Goal: Task Accomplishment & Management: Manage account settings

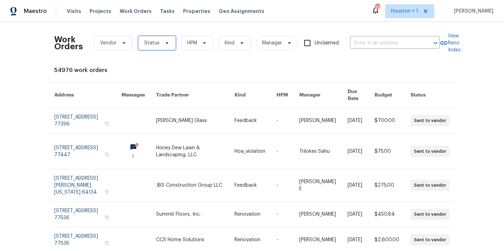
click at [155, 45] on span "Status" at bounding box center [151, 43] width 15 height 7
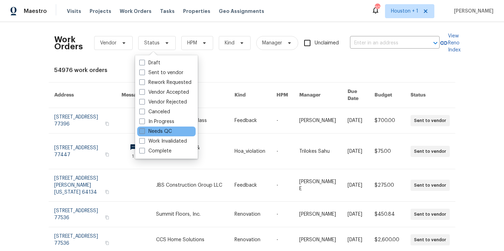
click at [154, 134] on label "Needs QC" at bounding box center [155, 131] width 33 height 7
click at [144, 133] on input "Needs QC" at bounding box center [141, 130] width 5 height 5
checkbox input "true"
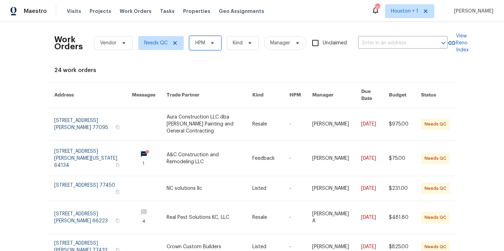
click at [202, 42] on span "HPM" at bounding box center [200, 43] width 10 height 7
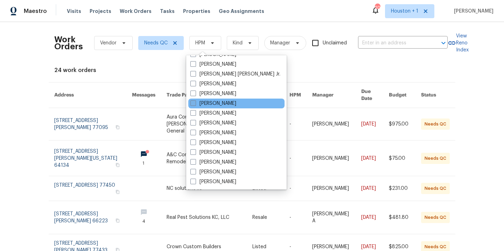
scroll to position [209, 0]
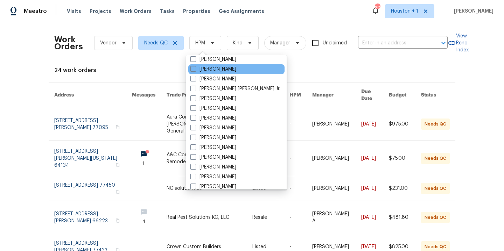
click at [216, 65] on div "[PERSON_NAME]" at bounding box center [236, 69] width 96 height 10
click at [216, 68] on label "[PERSON_NAME]" at bounding box center [213, 69] width 46 height 7
click at [195, 68] on input "[PERSON_NAME]" at bounding box center [192, 68] width 5 height 5
checkbox input "true"
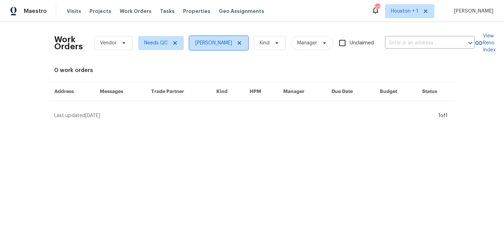
click at [237, 45] on icon at bounding box center [240, 43] width 6 height 6
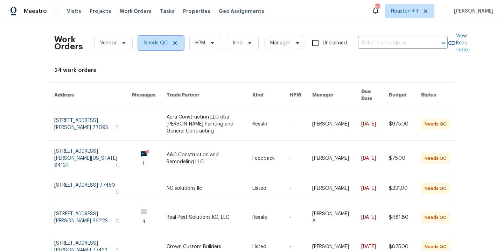
click at [172, 43] on icon at bounding box center [175, 43] width 6 height 6
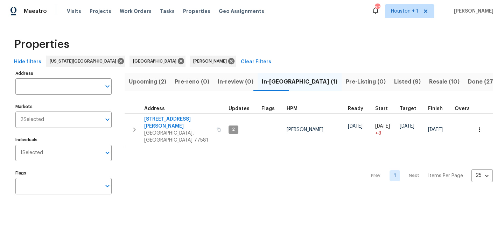
click at [394, 81] on span "Listed (9)" at bounding box center [407, 82] width 27 height 10
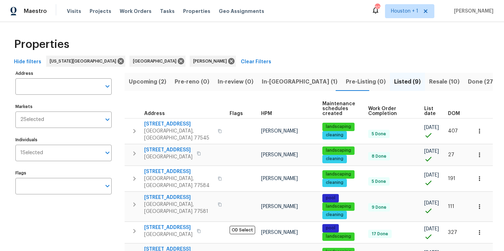
click at [429, 83] on span "Resale (10)" at bounding box center [444, 82] width 30 height 10
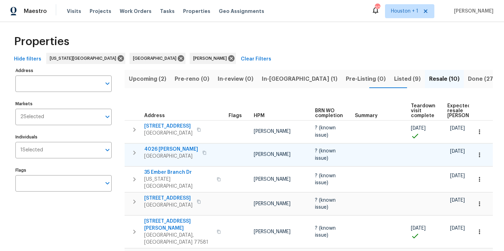
scroll to position [137, 0]
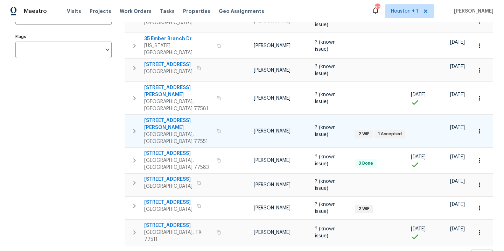
click at [479, 124] on button "button" at bounding box center [479, 131] width 15 height 15
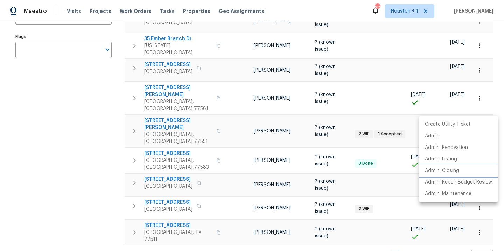
click at [448, 169] on p "Admin: Closing" at bounding box center [442, 170] width 34 height 7
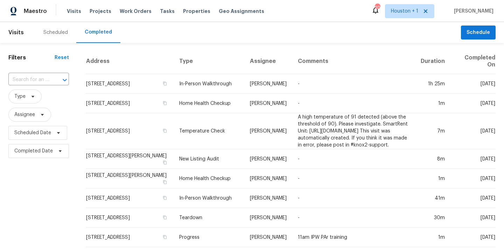
click at [65, 28] on div "Scheduled" at bounding box center [55, 32] width 41 height 21
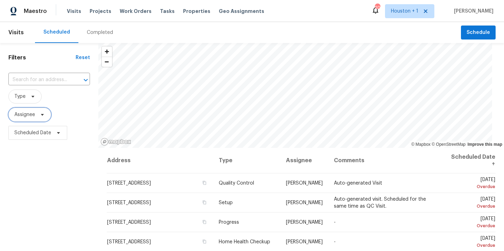
click at [30, 114] on span "Assignee" at bounding box center [24, 114] width 21 height 7
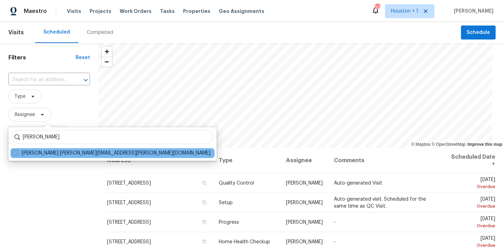
type input "stephen lacy"
click at [93, 152] on label "Stephen Lacy stephen.lacy@opendoor.com" at bounding box center [112, 153] width 198 height 7
click at [17, 152] on input "Stephen Lacy stephen.lacy@opendoor.com" at bounding box center [15, 152] width 5 height 5
checkbox input "true"
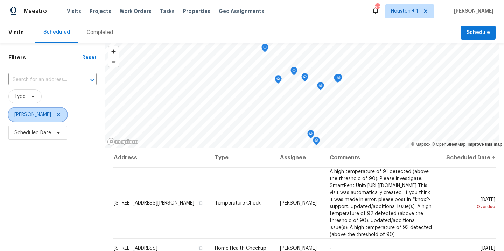
click at [56, 113] on icon at bounding box center [59, 115] width 6 height 6
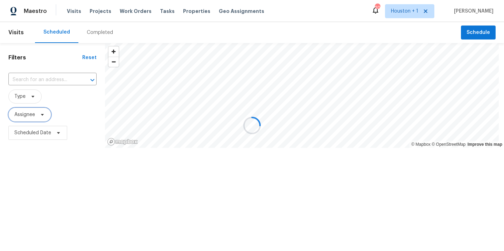
click at [22, 119] on span "Assignee" at bounding box center [29, 115] width 43 height 14
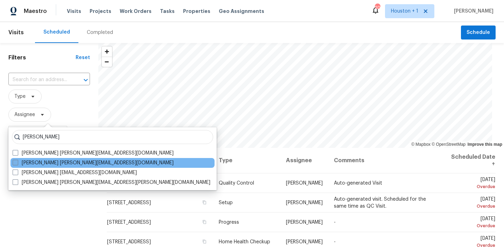
type input "maria z"
click at [47, 162] on label "Maria Zakharnitskaia maria.zakharnitskaia@opendoor.com" at bounding box center [93, 163] width 161 height 7
click at [17, 162] on input "Maria Zakharnitskaia maria.zakharnitskaia@opendoor.com" at bounding box center [15, 162] width 5 height 5
checkbox input "true"
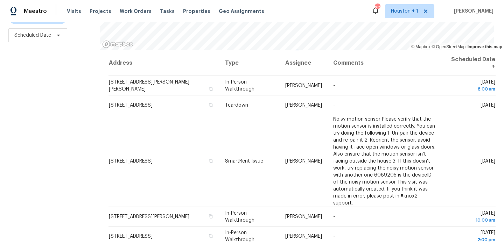
scroll to position [102, 0]
click at [35, 143] on div "Filters Reset ​ Type Maria Zakharnitskaia Scheduled Date" at bounding box center [50, 98] width 100 height 306
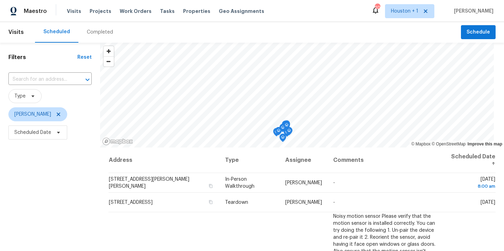
scroll to position [0, 0]
click at [61, 114] on icon at bounding box center [59, 115] width 6 height 6
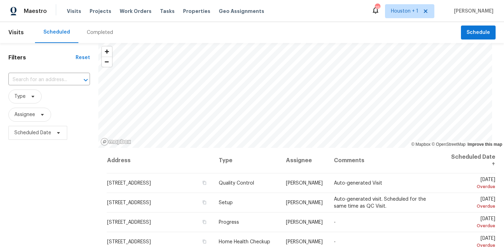
click at [87, 34] on div "Completed" at bounding box center [100, 32] width 26 height 7
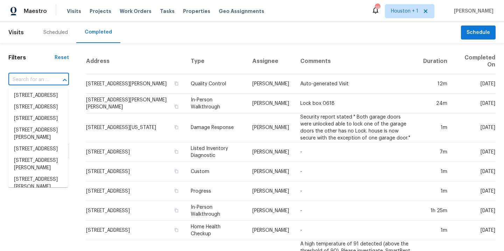
click at [40, 78] on input "text" at bounding box center [28, 80] width 41 height 11
type input "3403 s"
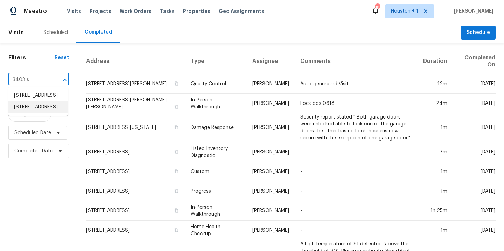
click at [36, 113] on li "3403 Satin Leaf Ln, Richmond, TX 77469" at bounding box center [38, 108] width 60 height 12
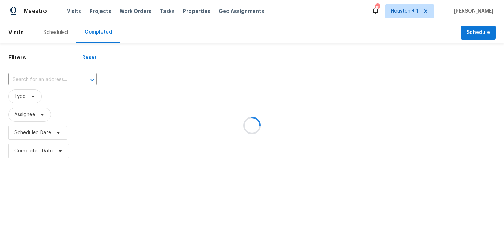
type input "3403 Satin Leaf Ln, Richmond, TX 77469"
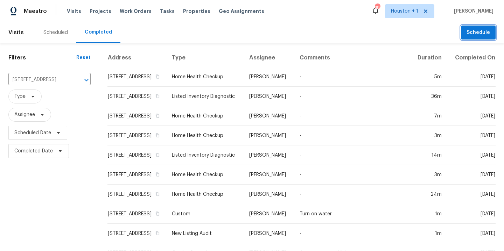
click at [467, 34] on span "Schedule" at bounding box center [478, 32] width 23 height 9
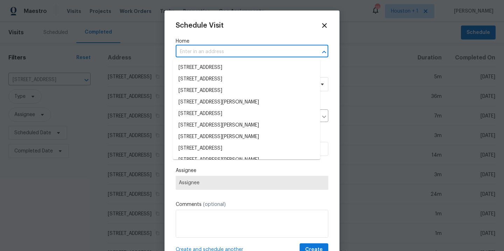
click at [192, 51] on input "text" at bounding box center [242, 52] width 133 height 11
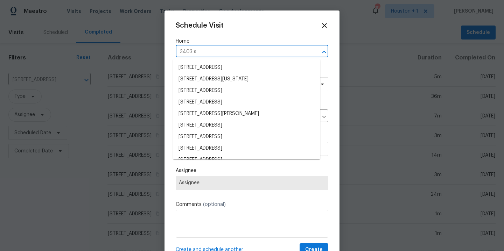
type input "3403 sa"
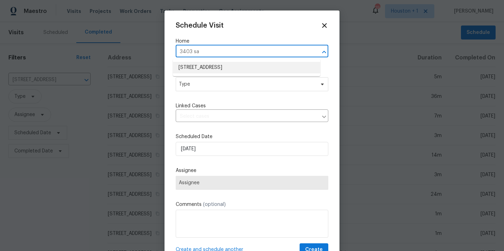
click at [200, 64] on li "3403 Satin Leaf Ln, Richmond, TX 77469" at bounding box center [246, 68] width 147 height 12
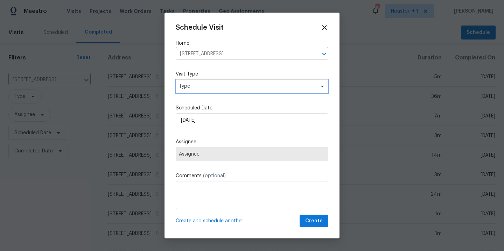
click at [196, 84] on span "Type" at bounding box center [247, 86] width 136 height 7
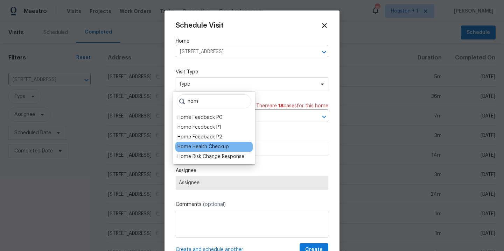
type input "hom"
click at [206, 151] on div "Home Health Checkup" at bounding box center [213, 147] width 77 height 10
click at [206, 148] on div "Home Health Checkup" at bounding box center [202, 147] width 51 height 7
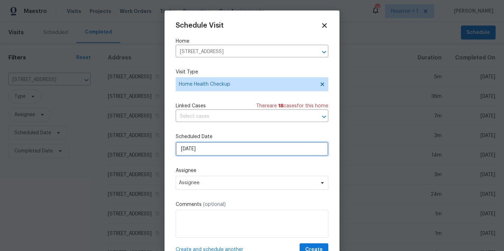
click at [214, 150] on input "8/27/2025" at bounding box center [252, 149] width 153 height 14
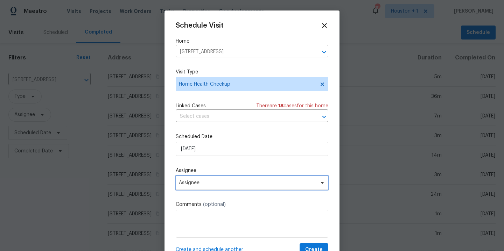
click at [213, 185] on span "Assignee" at bounding box center [247, 183] width 137 height 6
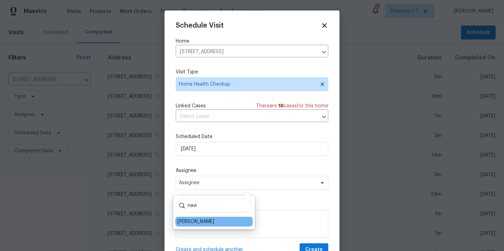
type input "navi"
click at [186, 220] on div "[PERSON_NAME]" at bounding box center [195, 221] width 37 height 7
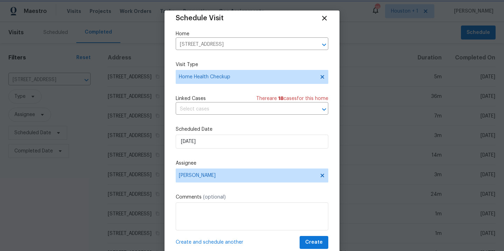
scroll to position [13, 0]
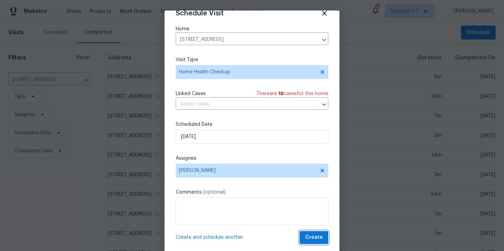
click at [300, 239] on button "Create" at bounding box center [314, 237] width 29 height 13
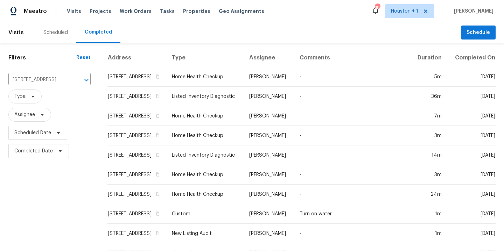
click at [61, 35] on div "Scheduled" at bounding box center [55, 32] width 25 height 7
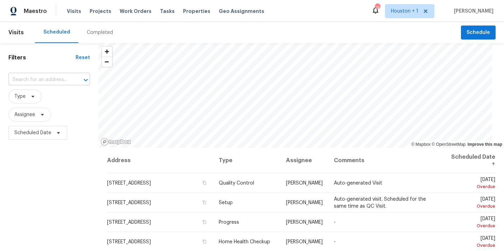
click at [43, 79] on input "text" at bounding box center [39, 80] width 62 height 11
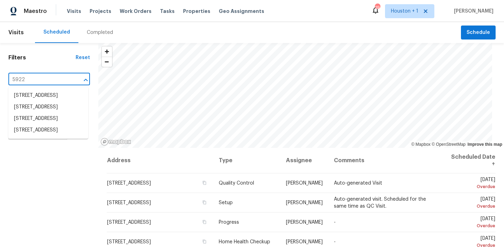
type input "5922 o"
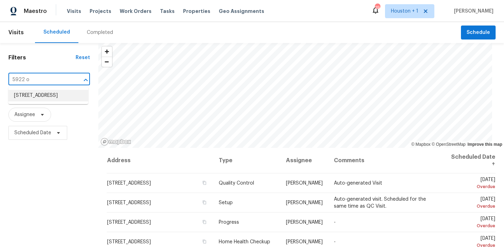
click at [49, 102] on li "5922 Oak Place Dr, Sugar Land, TX 77479" at bounding box center [48, 96] width 80 height 12
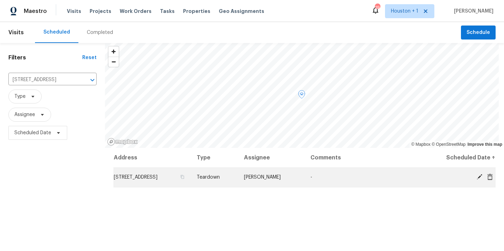
click at [477, 178] on icon at bounding box center [480, 177] width 6 height 6
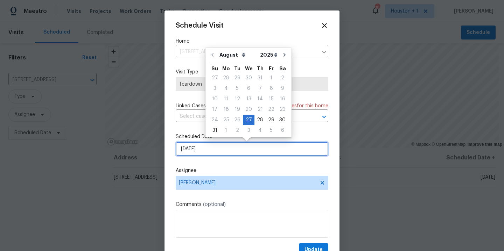
click at [248, 145] on input "8/27/2025" at bounding box center [252, 149] width 153 height 14
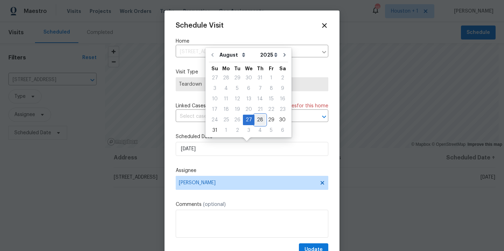
click at [255, 122] on div "28" at bounding box center [260, 120] width 11 height 10
type input "8/28/2025"
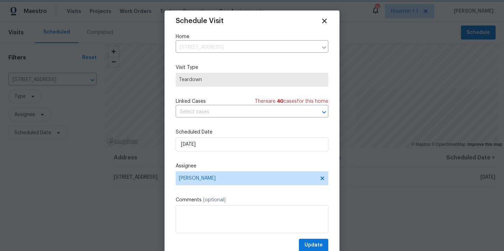
scroll to position [13, 0]
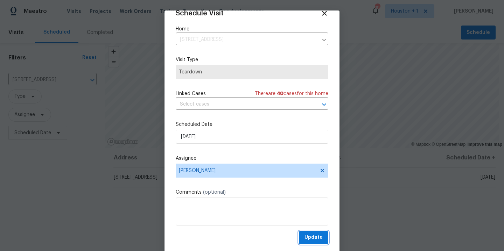
click at [305, 235] on span "Update" at bounding box center [314, 238] width 18 height 9
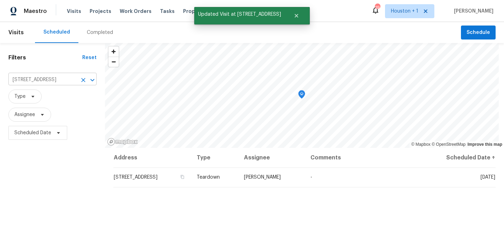
click at [49, 79] on input "5922 Oak Place Dr, Sugar Land, TX 77479" at bounding box center [42, 80] width 69 height 11
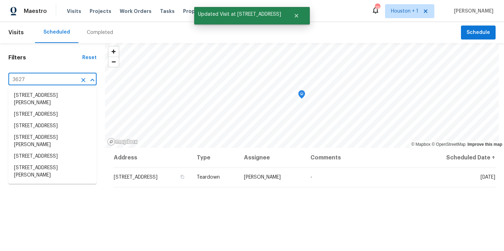
type input "3627 b"
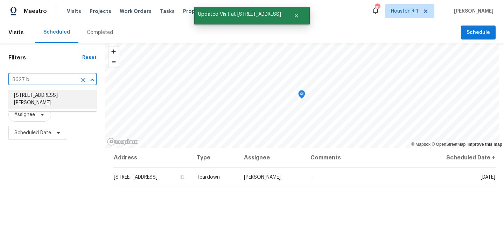
click at [56, 98] on li "3627 Bartlett Way Dr, Pearland, TX 77581" at bounding box center [52, 99] width 88 height 19
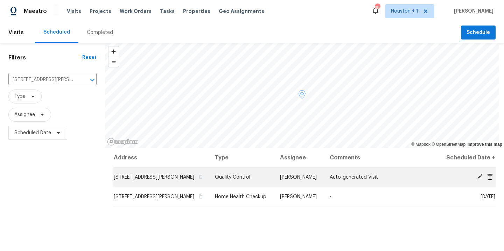
click at [476, 178] on icon at bounding box center [479, 177] width 6 height 6
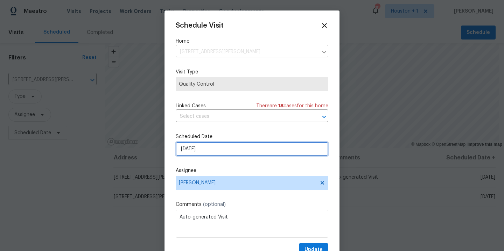
click at [229, 151] on input "8/27/2025" at bounding box center [252, 149] width 153 height 14
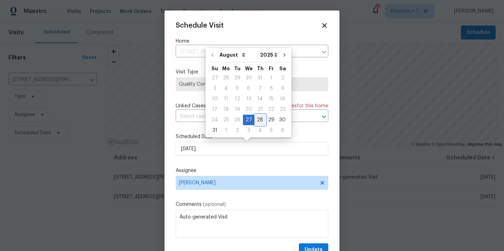
click at [256, 119] on div "28" at bounding box center [260, 120] width 11 height 10
type input "8/28/2025"
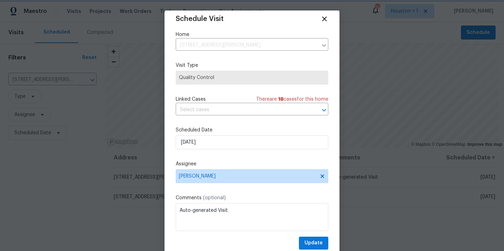
scroll to position [13, 0]
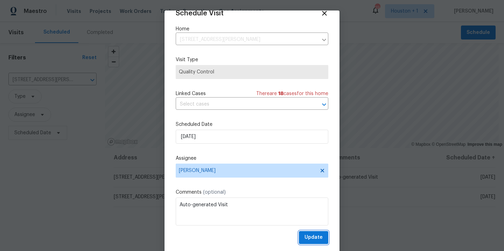
click at [305, 240] on span "Update" at bounding box center [314, 238] width 18 height 9
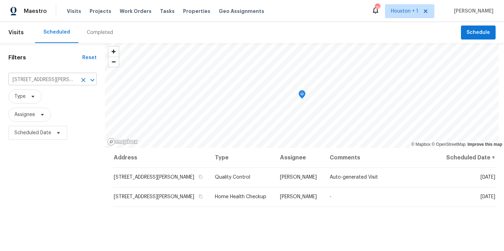
click at [46, 76] on input "3627 Bartlett Way Dr, Pearland, TX 77581" at bounding box center [42, 80] width 69 height 11
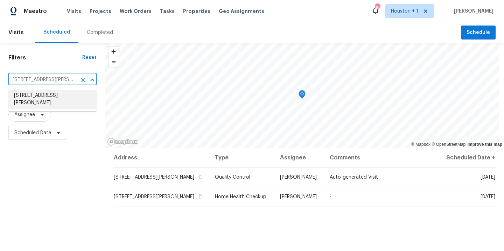
click at [84, 185] on div "Filters Reset 3627 Bartlett Way Dr, Pearland, TX 77581 ​ Type Assignee Schedule…" at bounding box center [52, 196] width 105 height 306
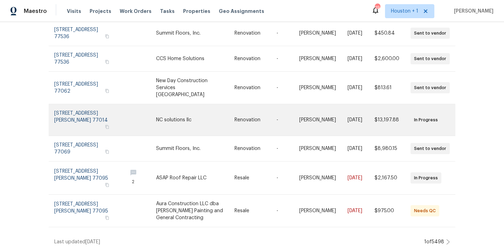
scroll to position [199, 0]
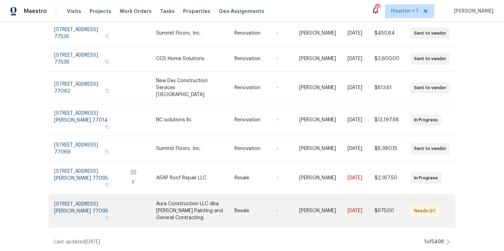
click at [183, 210] on link at bounding box center [195, 211] width 78 height 32
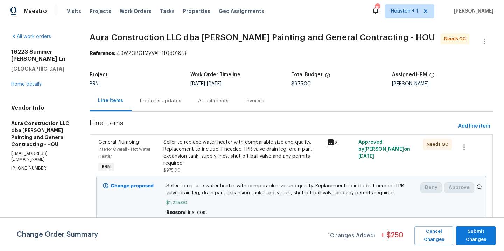
click at [163, 102] on div "Progress Updates" at bounding box center [160, 101] width 41 height 7
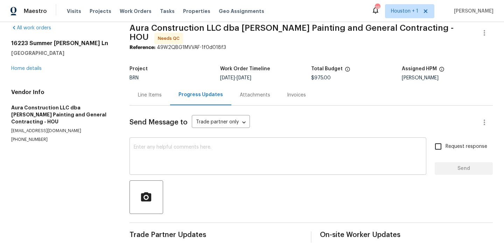
scroll to position [16, 0]
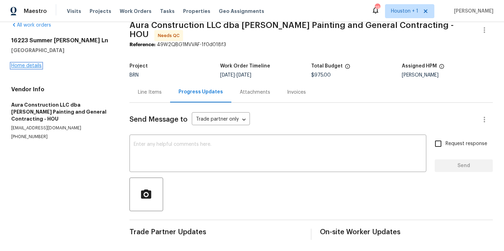
click at [18, 63] on link "Home details" at bounding box center [26, 65] width 30 height 5
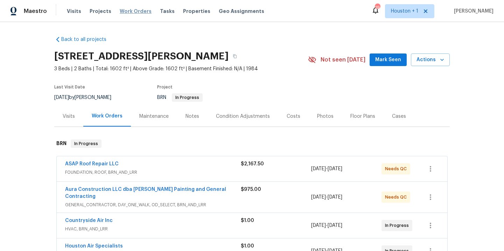
click at [122, 12] on span "Work Orders" at bounding box center [136, 11] width 32 height 7
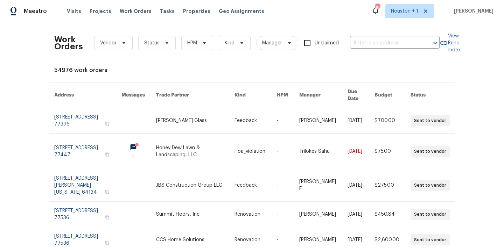
click at [22, 142] on div "Work Orders Vendor Status HPM Kind Manager Unclaimed ​ View Reno Index 54976 wo…" at bounding box center [252, 136] width 504 height 229
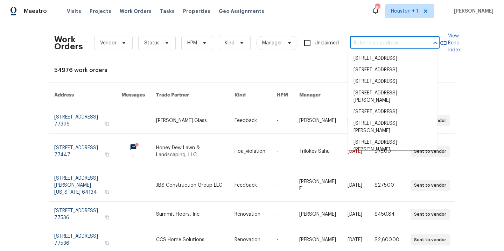
click at [403, 47] on input "text" at bounding box center [385, 43] width 70 height 11
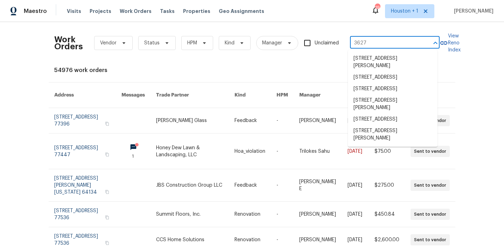
type input "3627 b"
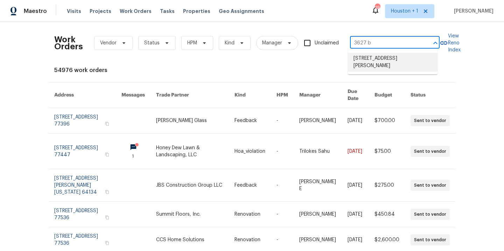
click at [405, 63] on li "3627 Bartlett Way Dr, Pearland, TX 77581" at bounding box center [393, 62] width 90 height 19
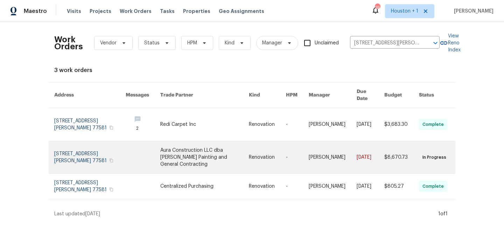
click at [185, 153] on link at bounding box center [204, 157] width 88 height 32
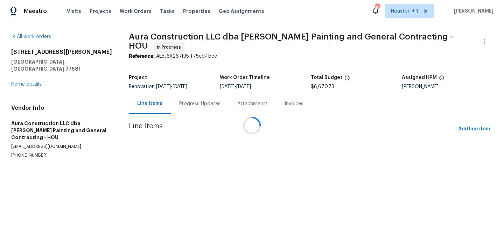
click at [29, 79] on div "3627 Bartlett Way Dr Pearland, TX 77581 Home details" at bounding box center [61, 68] width 101 height 39
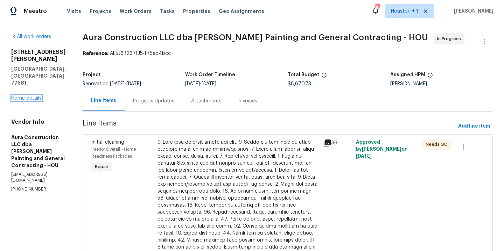
click at [27, 96] on link "Home details" at bounding box center [26, 98] width 30 height 5
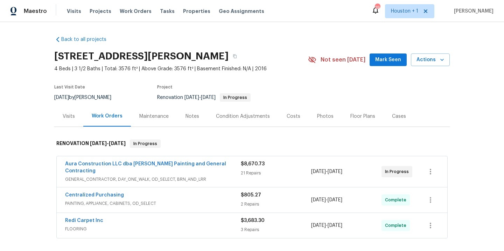
click at [184, 122] on div "Notes" at bounding box center [192, 116] width 30 height 21
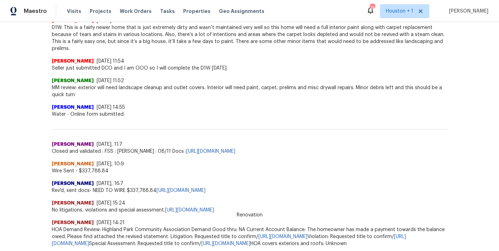
scroll to position [87, 0]
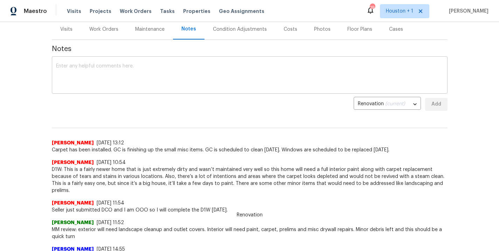
click at [165, 89] on div "x ​" at bounding box center [250, 76] width 396 height 36
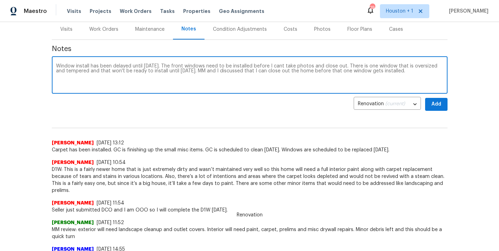
type textarea "Window install has been delayed until tomorrow. The front windows need to be in…"
click at [439, 108] on span "Add" at bounding box center [436, 104] width 11 height 9
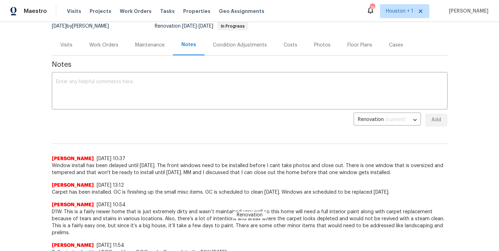
scroll to position [0, 0]
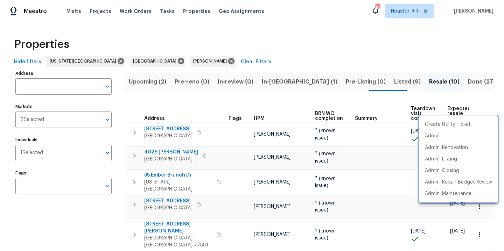
click at [78, 155] on div at bounding box center [252, 125] width 504 height 251
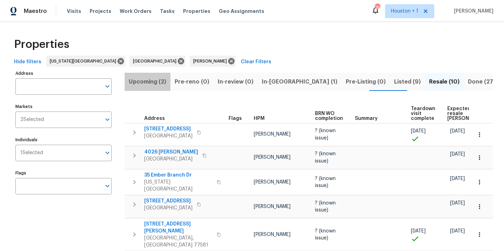
click at [150, 84] on span "Upcoming (2)" at bounding box center [147, 82] width 37 height 10
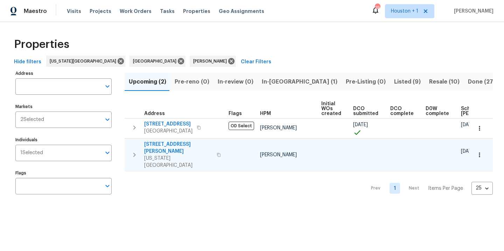
click at [476, 152] on icon "button" at bounding box center [479, 155] width 7 height 7
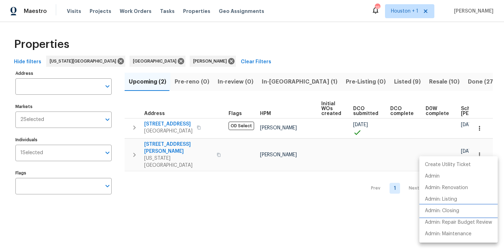
click at [448, 211] on p "Admin: Closing" at bounding box center [442, 211] width 34 height 7
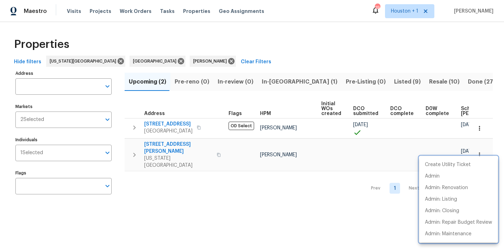
click at [479, 127] on div at bounding box center [252, 125] width 504 height 251
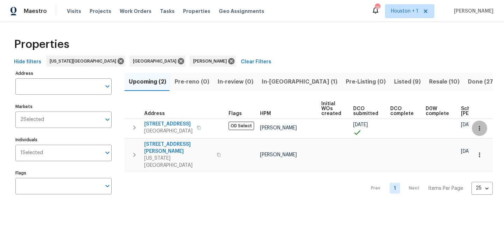
click at [476, 127] on icon "button" at bounding box center [479, 128] width 7 height 7
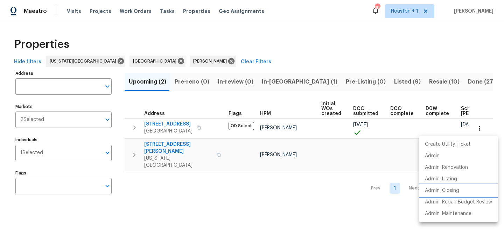
click at [465, 190] on li "Admin: Closing" at bounding box center [458, 191] width 78 height 12
